Goal: Find contact information: Find contact information

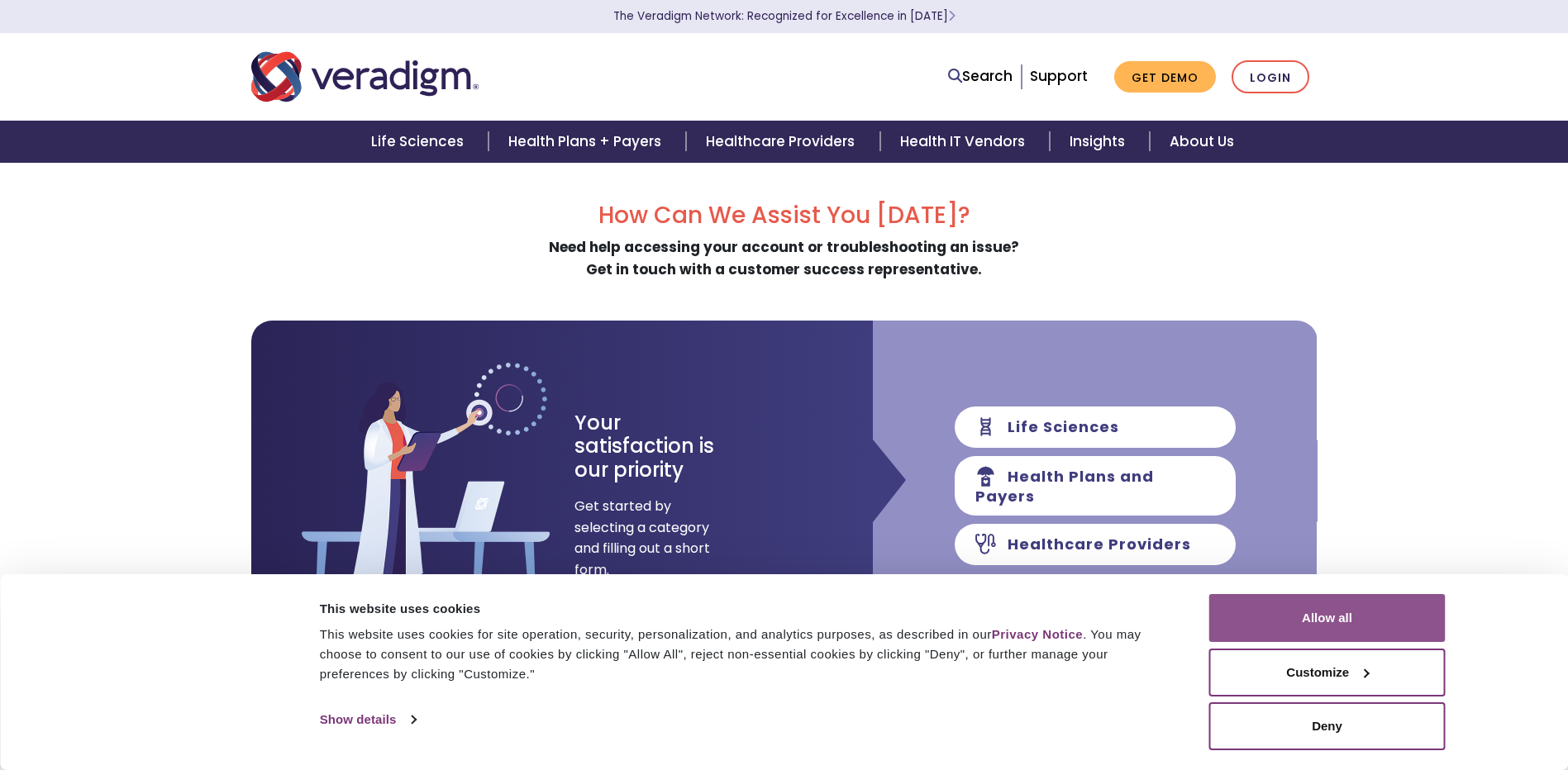
click at [1344, 620] on button "Allow all" at bounding box center [1327, 618] width 237 height 48
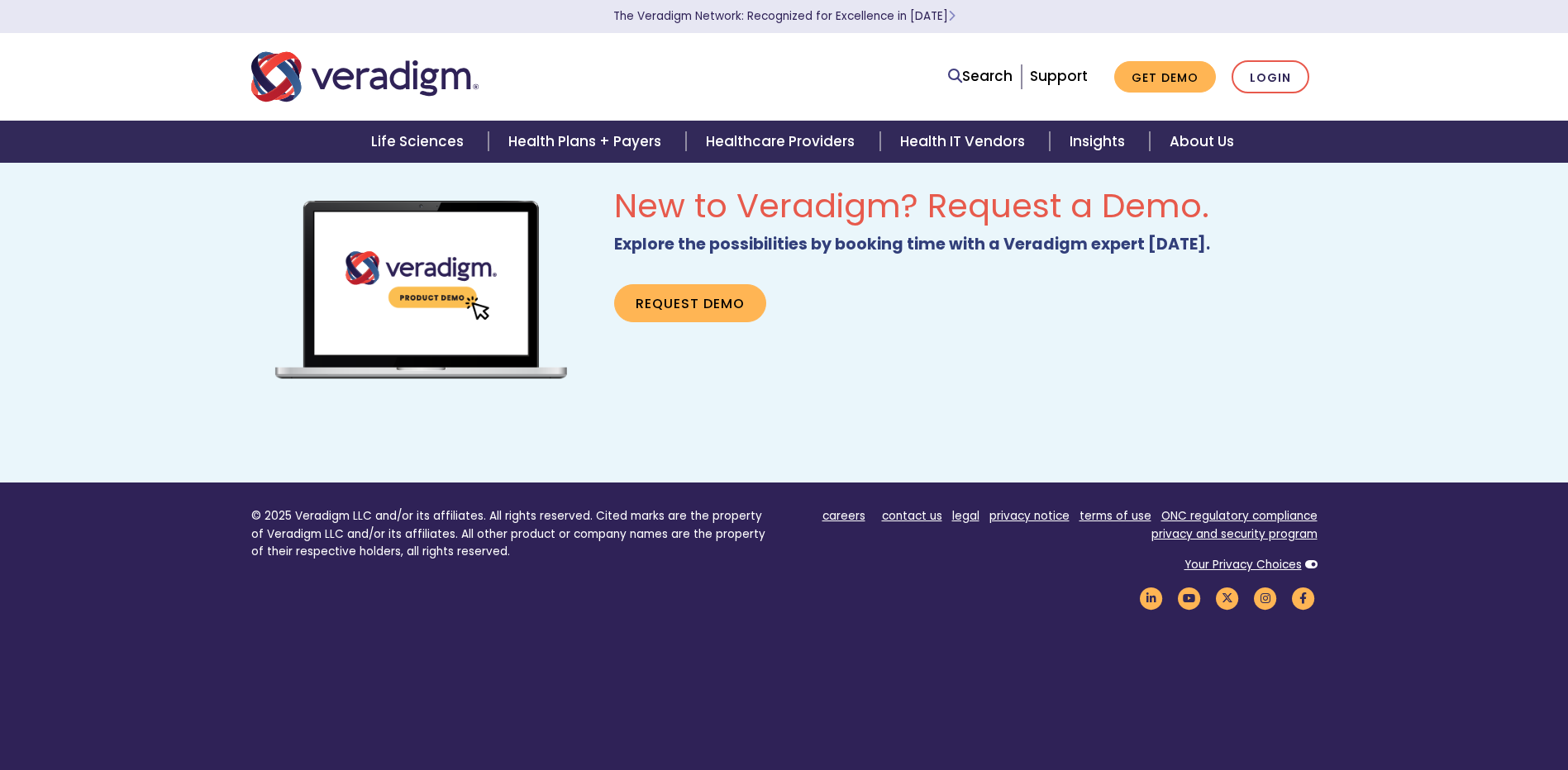
scroll to position [1058, 0]
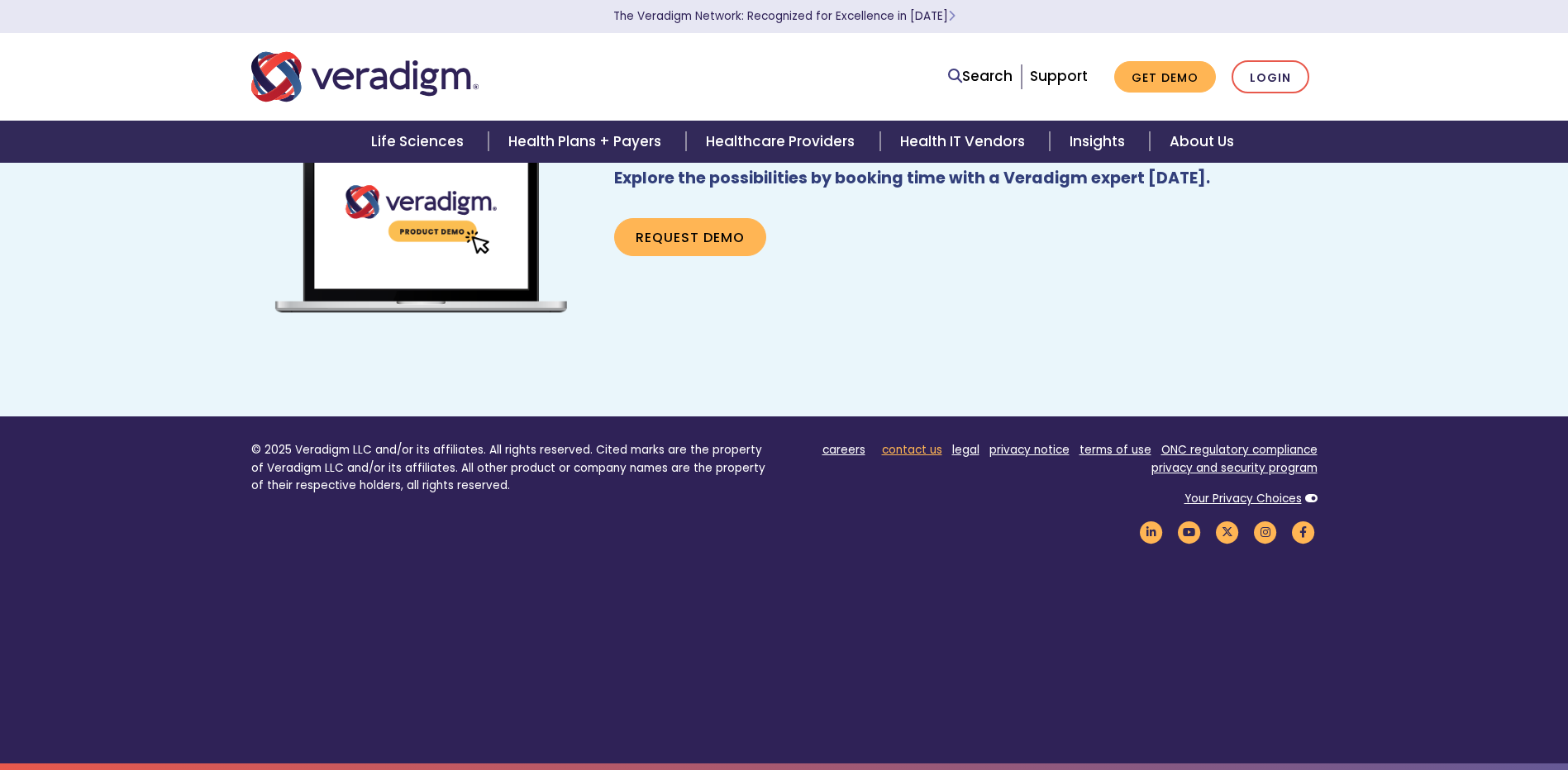
click at [915, 452] on link "contact us" at bounding box center [912, 450] width 60 height 16
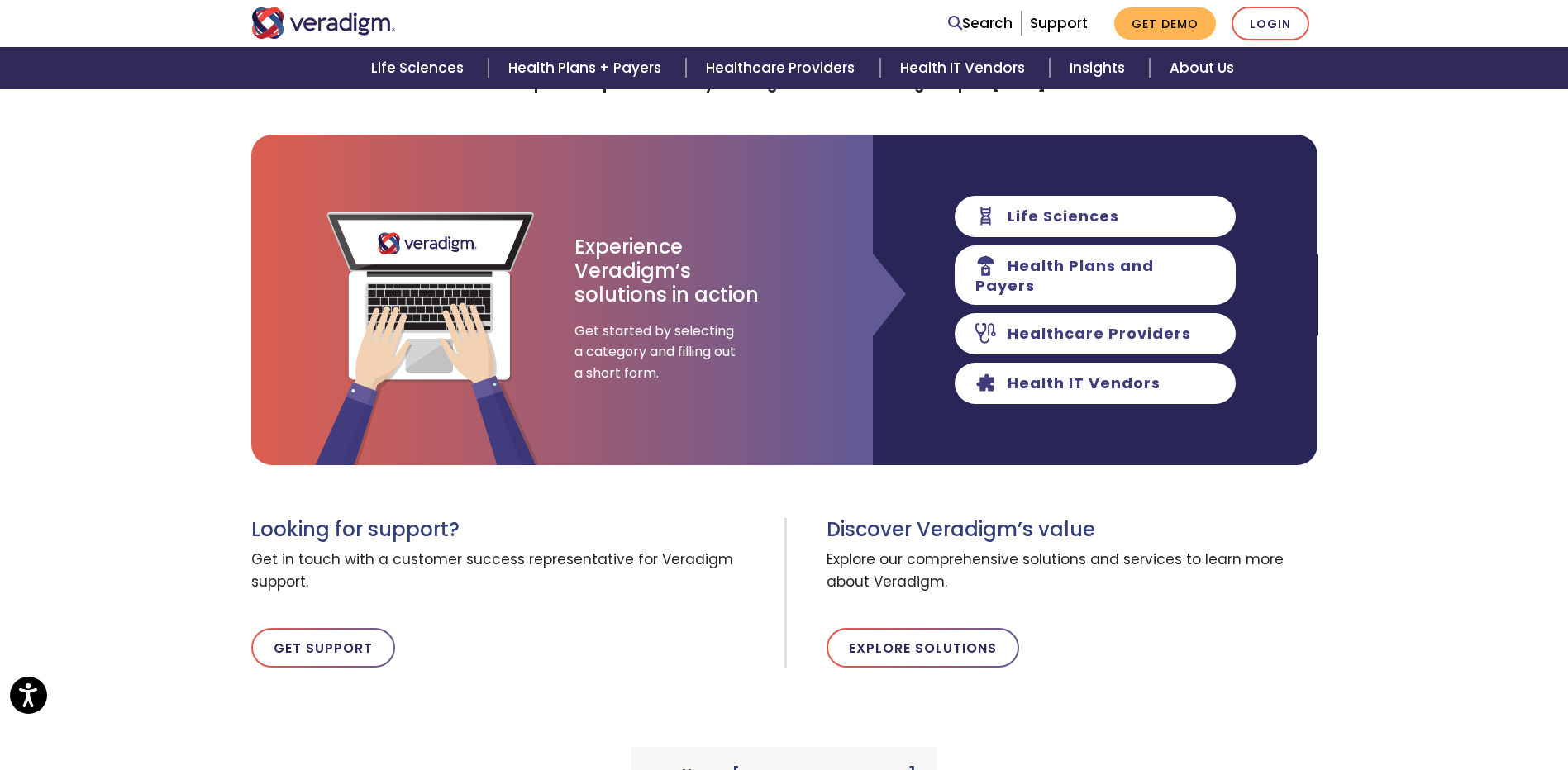
scroll to position [246, 0]
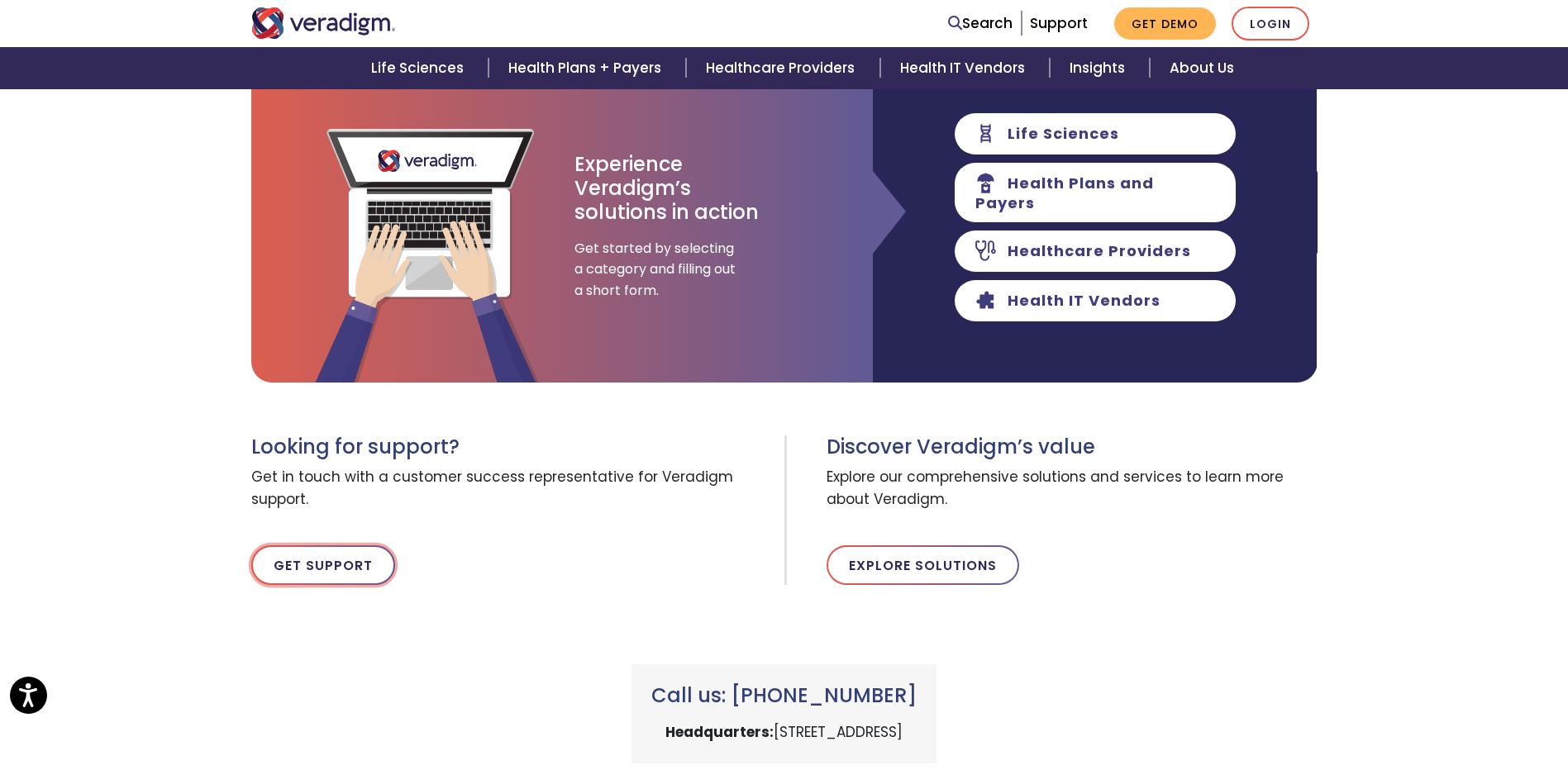
click at [296, 565] on link "Get Support" at bounding box center [322, 566] width 144 height 40
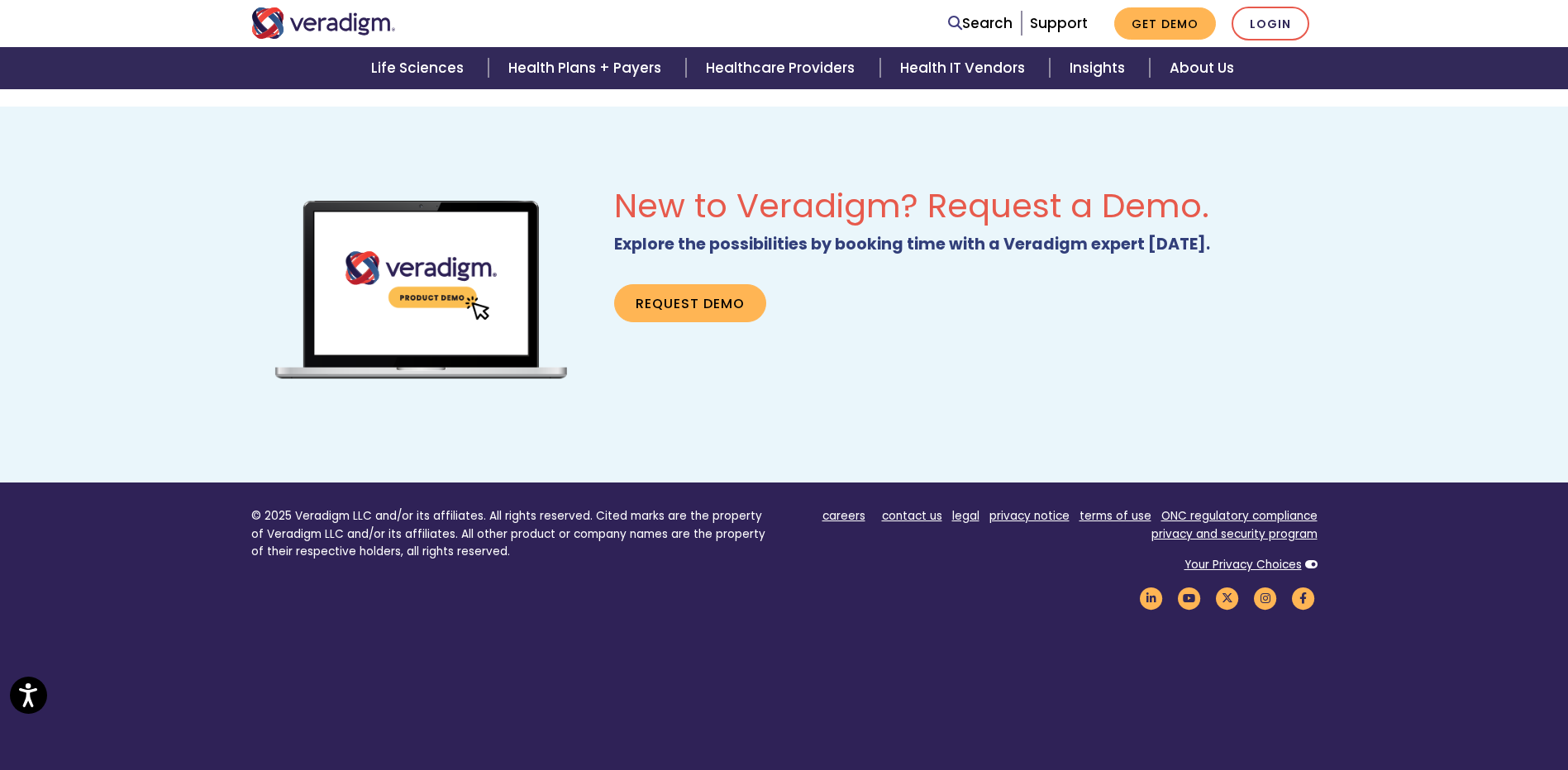
scroll to position [1058, 0]
